Goal: Contribute content: Contribute content

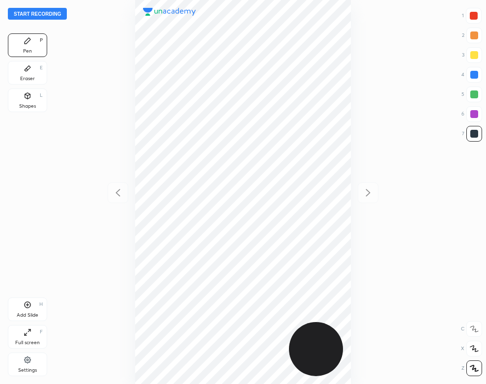
scroll to position [384, 329]
click at [50, 11] on button "Start recording" at bounding box center [37, 14] width 59 height 12
click at [5, 309] on div "End recording 1 2 3 4 5 6 7 R O A L C X Z Erase all C X Z Pen P Eraser E Shapes…" at bounding box center [243, 192] width 486 height 384
click at [31, 305] on div "Add Slide H" at bounding box center [27, 309] width 39 height 24
click at [27, 69] on icon at bounding box center [28, 68] width 6 height 5
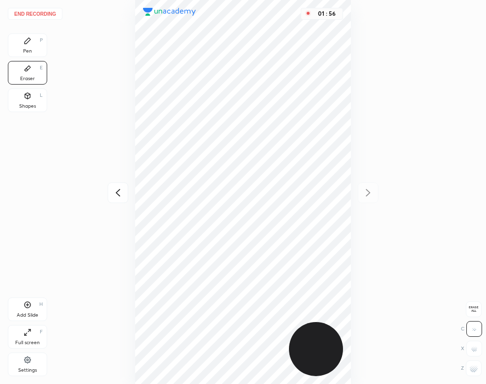
click at [34, 50] on div "Pen P" at bounding box center [27, 45] width 39 height 24
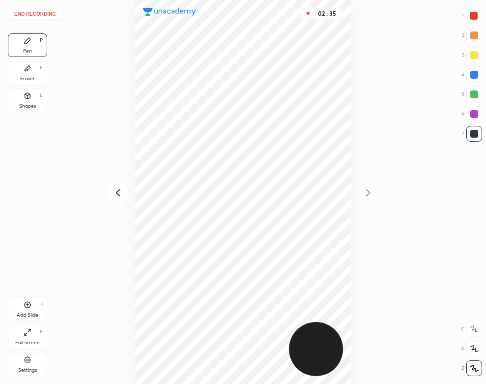
click at [30, 76] on div "Eraser" at bounding box center [27, 78] width 15 height 5
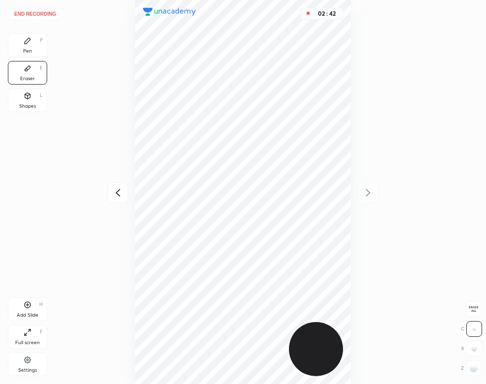
click at [24, 42] on icon at bounding box center [28, 41] width 8 height 8
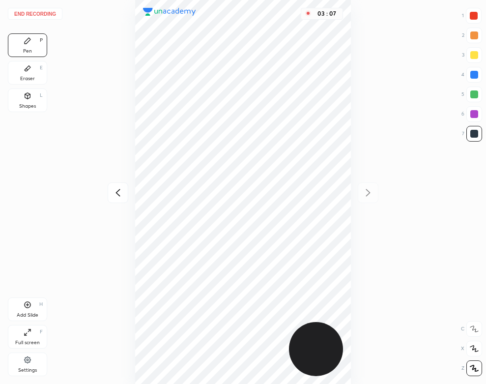
click at [28, 81] on div "Eraser" at bounding box center [27, 78] width 15 height 5
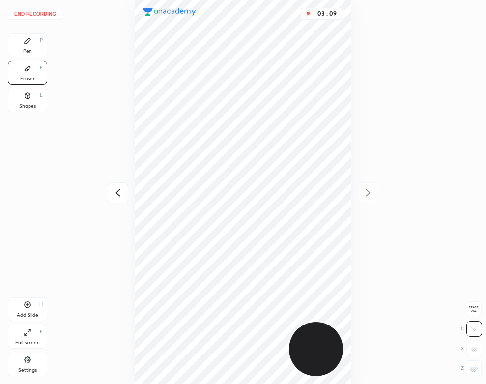
click at [30, 44] on icon at bounding box center [28, 41] width 8 height 8
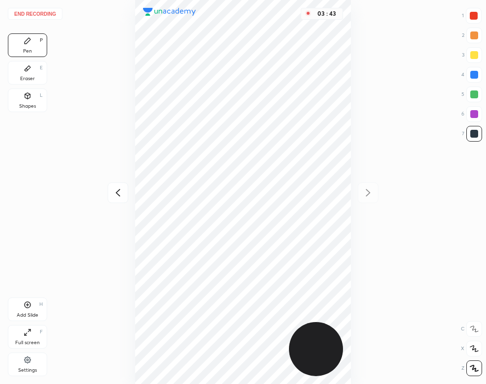
click at [30, 308] on icon at bounding box center [28, 305] width 8 height 8
click at [28, 10] on button "End recording" at bounding box center [35, 14] width 55 height 12
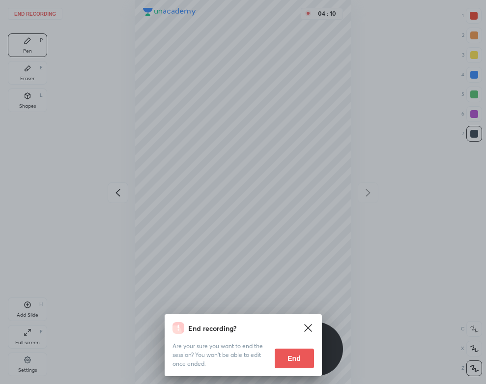
click at [277, 350] on button "End" at bounding box center [294, 358] width 39 height 20
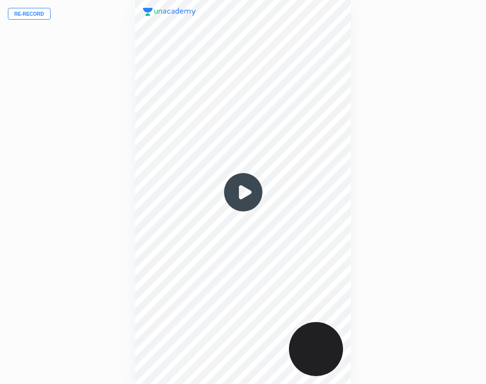
click at [250, 184] on img at bounding box center [243, 191] width 47 height 47
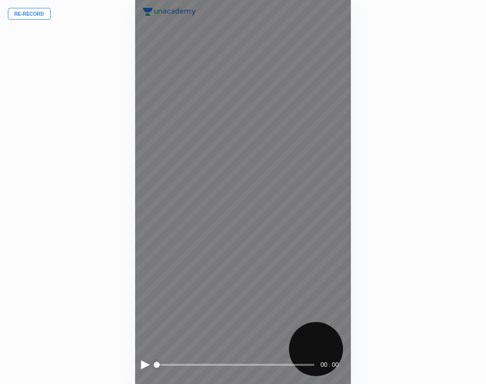
click at [144, 361] on div at bounding box center [145, 364] width 9 height 9
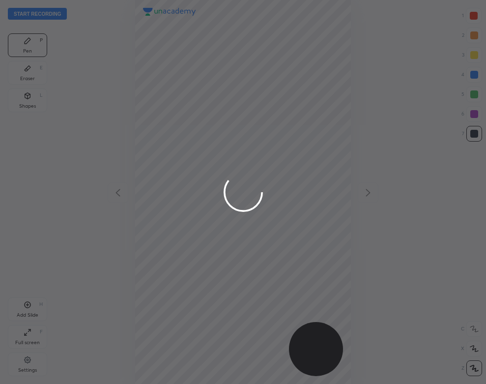
scroll to position [384, 329]
